Goal: Task Accomplishment & Management: Manage account settings

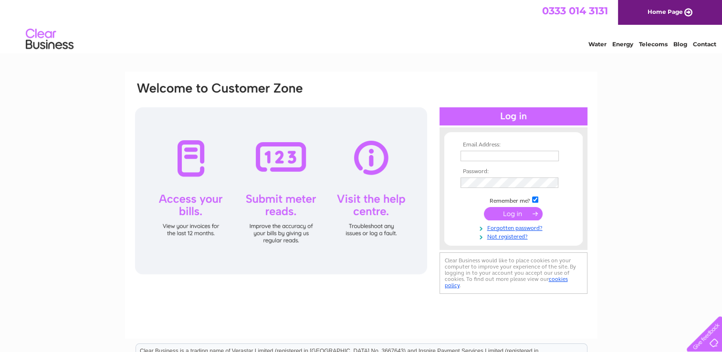
type input "[EMAIL_ADDRESS][DOMAIN_NAME]"
click at [512, 210] on input "submit" at bounding box center [513, 213] width 59 height 13
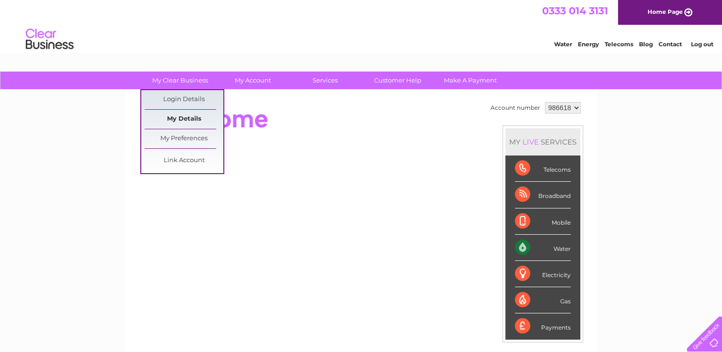
click at [189, 117] on link "My Details" at bounding box center [184, 119] width 79 height 19
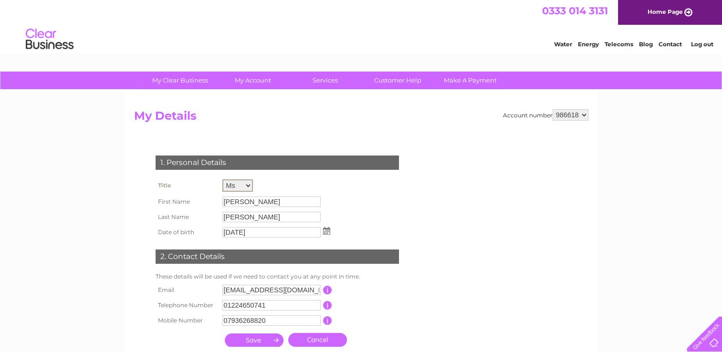
click at [244, 183] on select "Mr Mrs Ms Miss Dr Rev Prof Other" at bounding box center [237, 186] width 31 height 12
select select "Mr"
click at [222, 180] on select "Mr Mrs Ms Miss Dr Rev Prof Other" at bounding box center [237, 186] width 31 height 12
drag, startPoint x: 254, startPoint y: 201, endPoint x: 214, endPoint y: 196, distance: 40.5
click at [214, 196] on tr "First Name Debbie" at bounding box center [243, 201] width 180 height 16
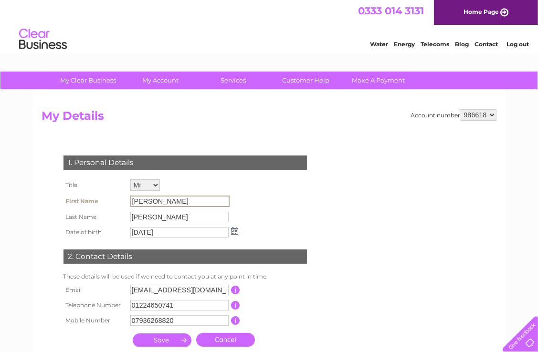
click at [163, 199] on input "Debbie" at bounding box center [179, 201] width 99 height 11
drag, startPoint x: 163, startPoint y: 199, endPoint x: 128, endPoint y: 197, distance: 35.4
click at [128, 197] on td "[PERSON_NAME]" at bounding box center [184, 201] width 113 height 16
click at [173, 217] on input "[PERSON_NAME]" at bounding box center [179, 216] width 99 height 11
click at [171, 219] on input "[PERSON_NAME]" at bounding box center [179, 216] width 99 height 11
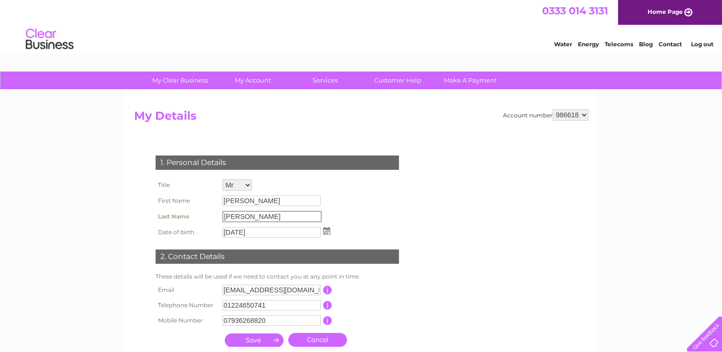
click at [263, 199] on input "Debbie" at bounding box center [271, 201] width 98 height 11
drag, startPoint x: 257, startPoint y: 201, endPoint x: 211, endPoint y: 201, distance: 46.3
click at [211, 201] on tr "First Name Debbie" at bounding box center [243, 201] width 180 height 16
drag, startPoint x: 211, startPoint y: 201, endPoint x: 376, endPoint y: 202, distance: 165.2
click at [376, 202] on div "1. Personal Details Title Mr Mrs Ms Miss Dr Rev Prof Other First Name Debbie La…" at bounding box center [279, 249] width 290 height 206
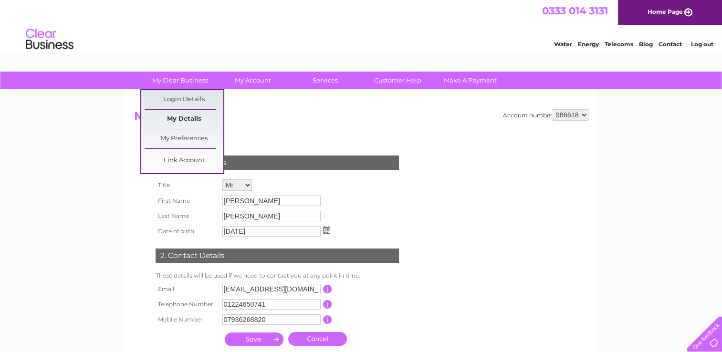
click at [180, 119] on link "My Details" at bounding box center [184, 119] width 79 height 19
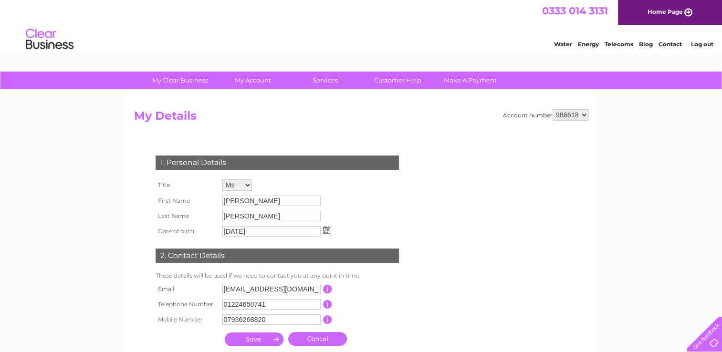
click at [251, 204] on input "Debbie" at bounding box center [271, 201] width 98 height 11
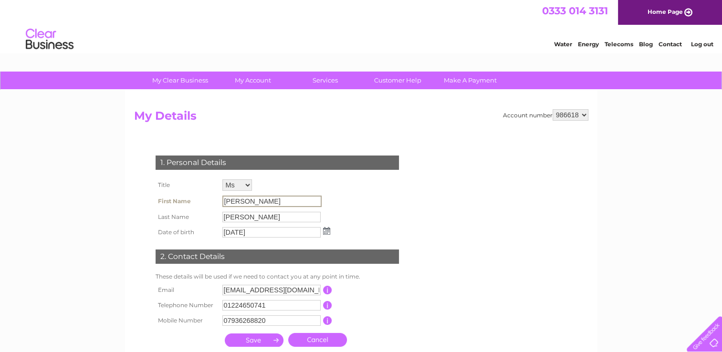
drag, startPoint x: 250, startPoint y: 198, endPoint x: 206, endPoint y: 192, distance: 44.3
click at [206, 193] on tr "First Name [PERSON_NAME]" at bounding box center [243, 201] width 180 height 16
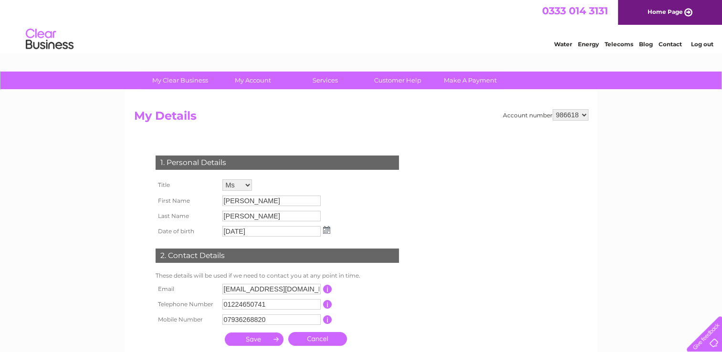
click at [354, 202] on div "1. Personal Details Title Mr Mrs Ms Miss Dr Rev Prof Other First Name Debbie La…" at bounding box center [279, 248] width 290 height 205
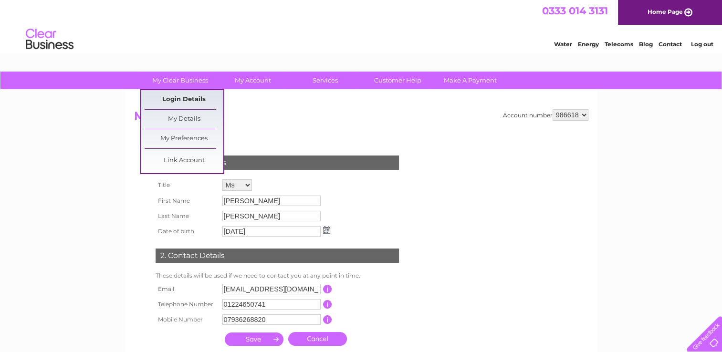
click at [180, 100] on link "Login Details" at bounding box center [184, 99] width 79 height 19
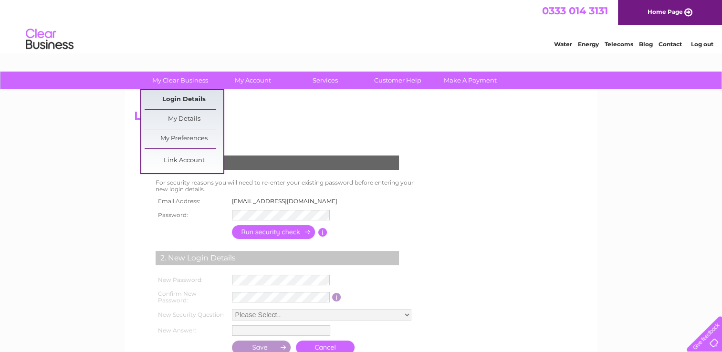
click at [173, 100] on link "Login Details" at bounding box center [184, 99] width 79 height 19
click at [180, 138] on link "My Preferences" at bounding box center [184, 138] width 79 height 19
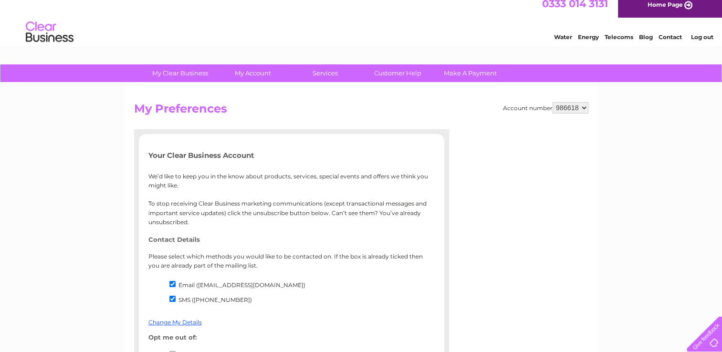
scroll to position [191, 0]
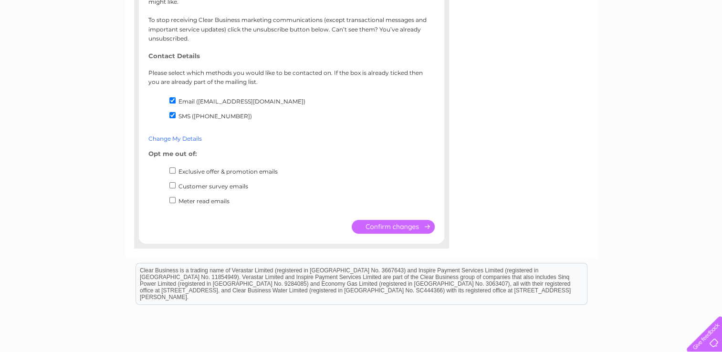
click at [178, 138] on link "Change My Details" at bounding box center [174, 138] width 53 height 7
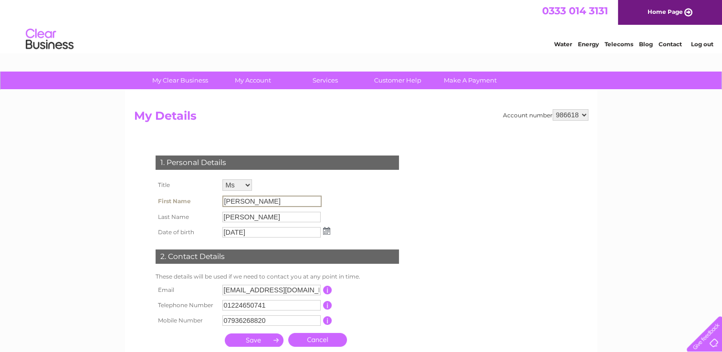
click at [247, 201] on input "[PERSON_NAME]" at bounding box center [271, 201] width 99 height 11
drag, startPoint x: 250, startPoint y: 199, endPoint x: 214, endPoint y: 199, distance: 35.8
click at [214, 199] on tr "First Name [PERSON_NAME]" at bounding box center [243, 201] width 180 height 16
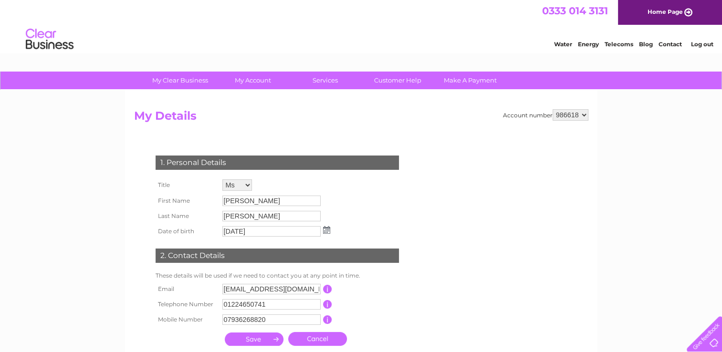
click at [409, 205] on div "1. Personal Details Title Mr Mrs Ms Miss Dr Rev Prof Other First Name [PERSON_N…" at bounding box center [279, 248] width 290 height 205
click at [667, 41] on link "Contact" at bounding box center [670, 44] width 23 height 7
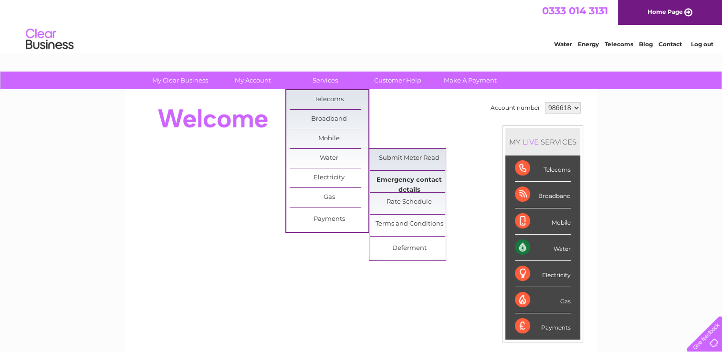
click at [413, 186] on link "Emergency contact details" at bounding box center [409, 180] width 79 height 19
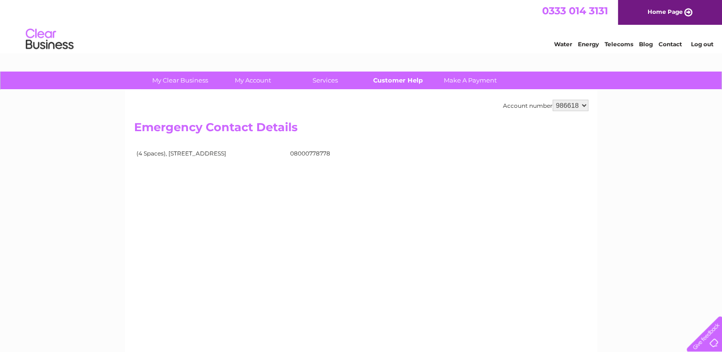
click at [405, 85] on link "Customer Help" at bounding box center [398, 81] width 79 height 18
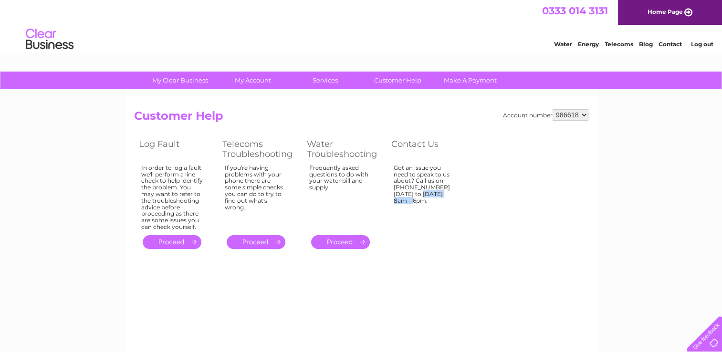
drag, startPoint x: 433, startPoint y: 185, endPoint x: 389, endPoint y: 190, distance: 44.7
click at [389, 190] on td "Got an issue you need to speak to us about? Call us on [PHONE_NUMBER] [DATE] to…" at bounding box center [429, 197] width 84 height 71
click at [674, 45] on link "Contact" at bounding box center [670, 44] width 23 height 7
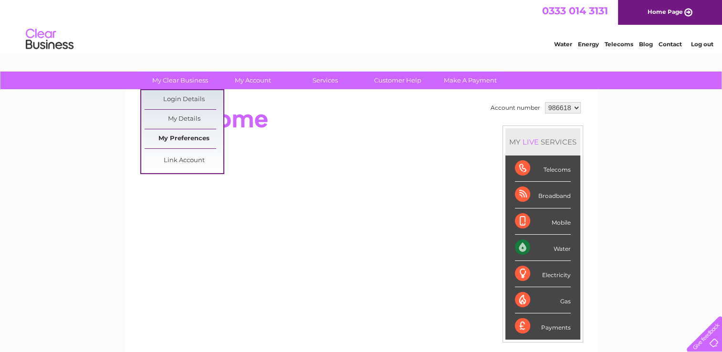
click at [189, 136] on link "My Preferences" at bounding box center [184, 138] width 79 height 19
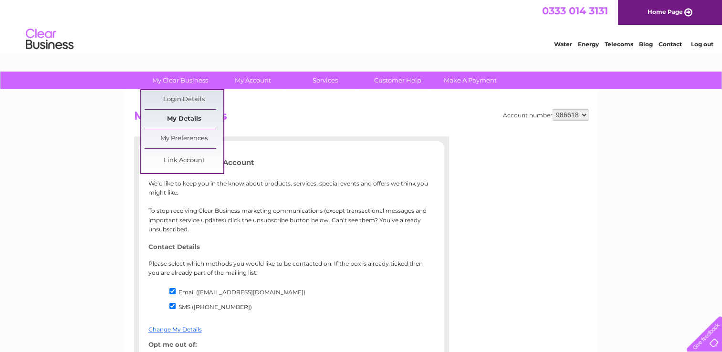
click at [185, 114] on link "My Details" at bounding box center [184, 119] width 79 height 19
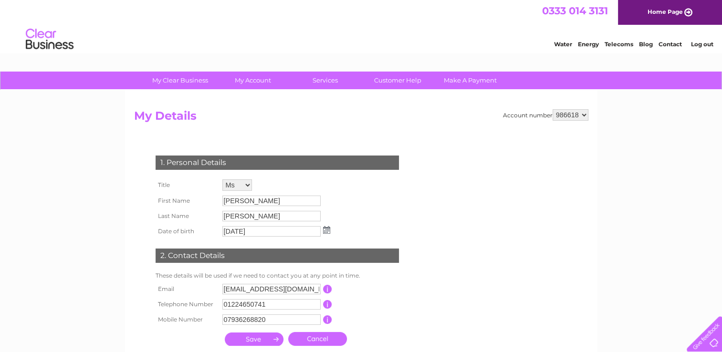
click at [678, 138] on div "My Clear Business Login Details My Details My Preferences Link Account My Accou…" at bounding box center [361, 307] width 722 height 471
